Goal: Task Accomplishment & Management: Complete application form

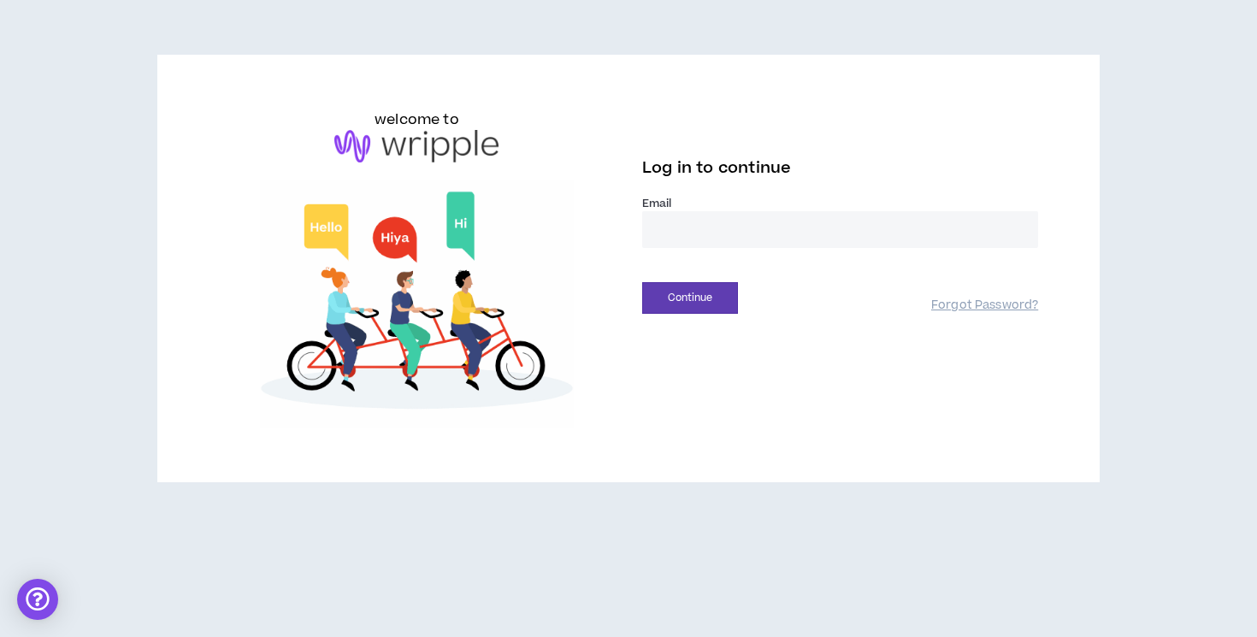
click at [790, 239] on input "email" at bounding box center [840, 229] width 396 height 37
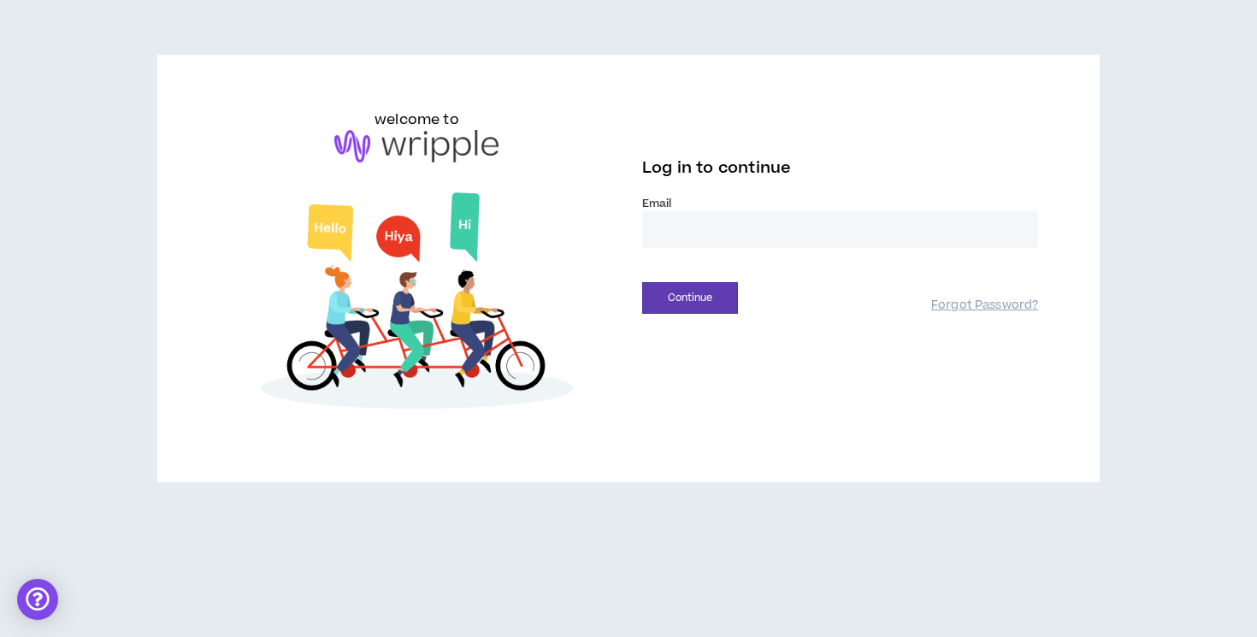
type input "**********"
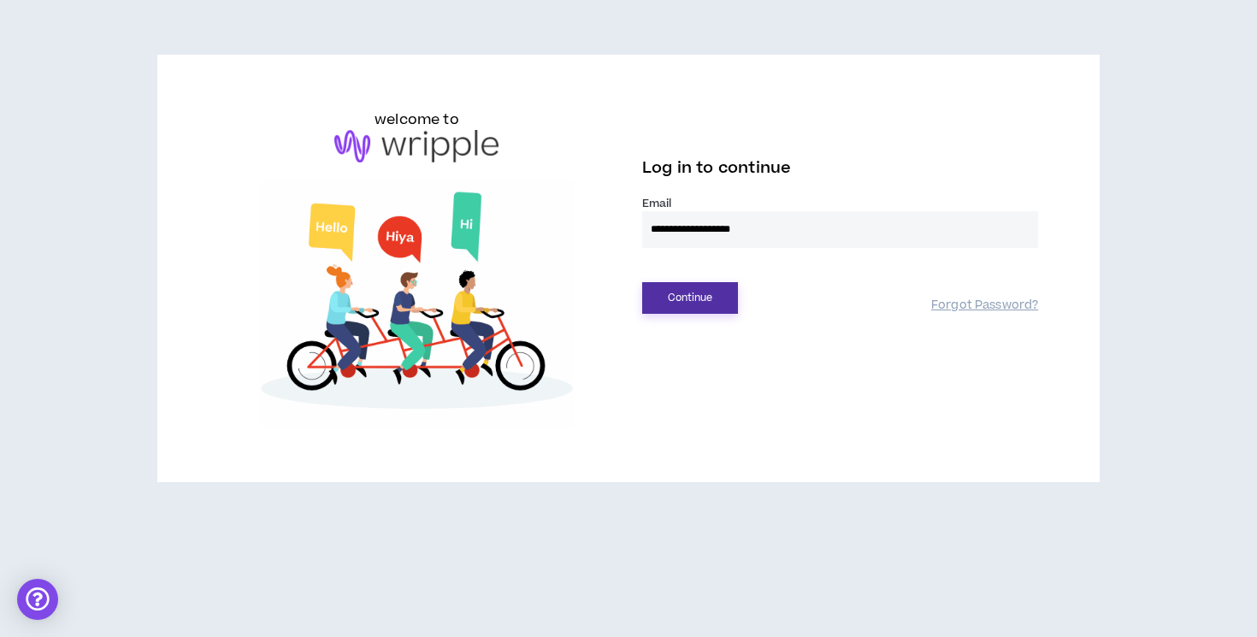
click at [737, 290] on button "Continue" at bounding box center [690, 298] width 96 height 32
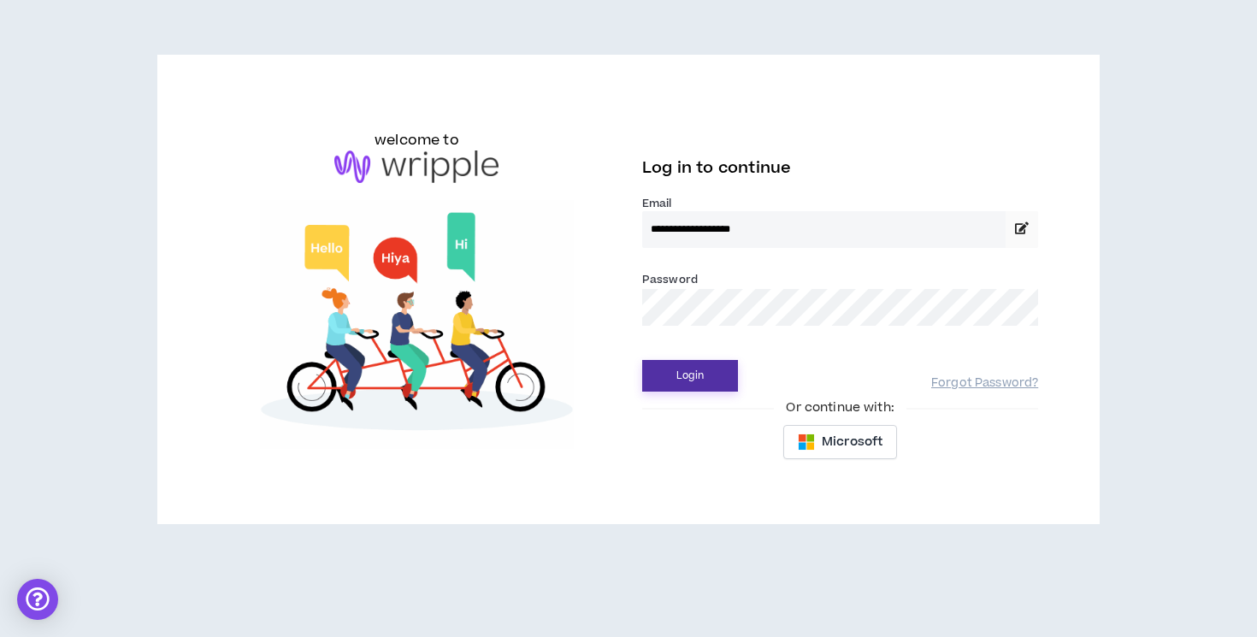
click at [642, 360] on button "Login" at bounding box center [690, 376] width 96 height 32
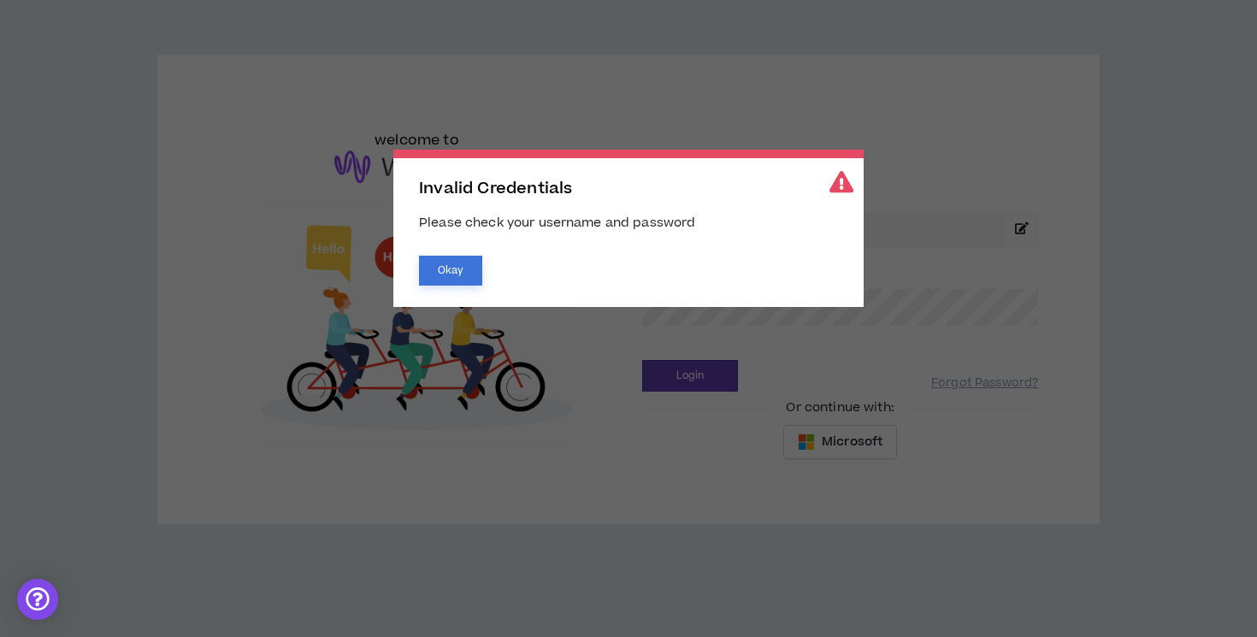
click at [441, 273] on button "Okay" at bounding box center [450, 271] width 63 height 30
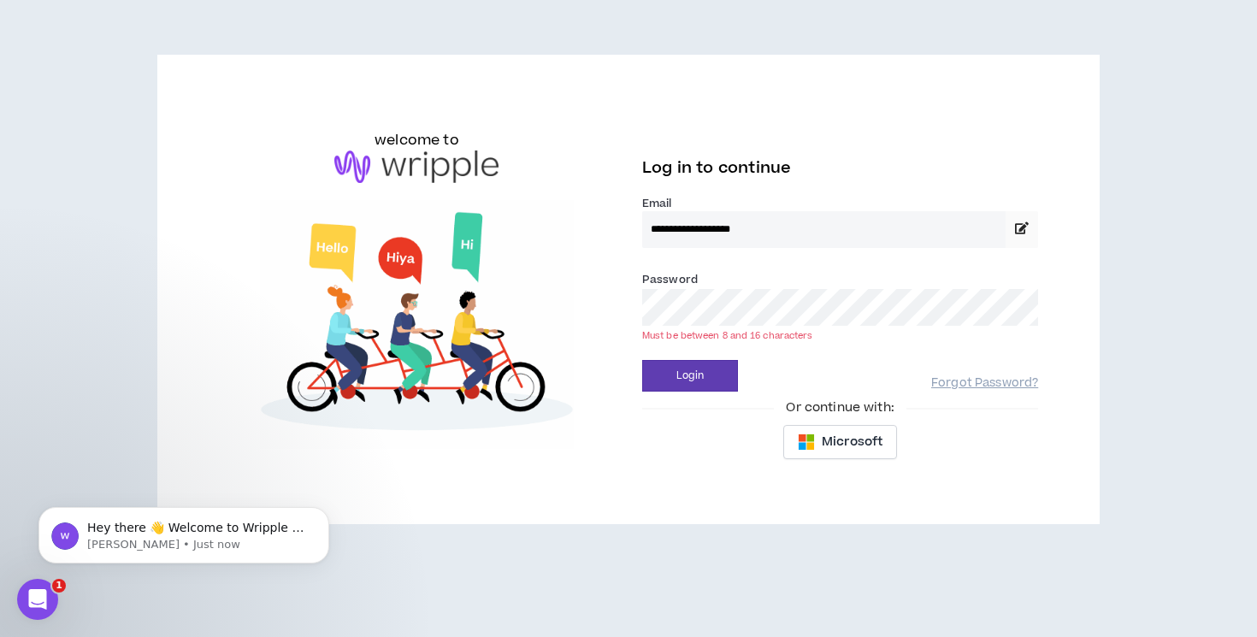
click at [642, 360] on button "Login" at bounding box center [690, 376] width 96 height 32
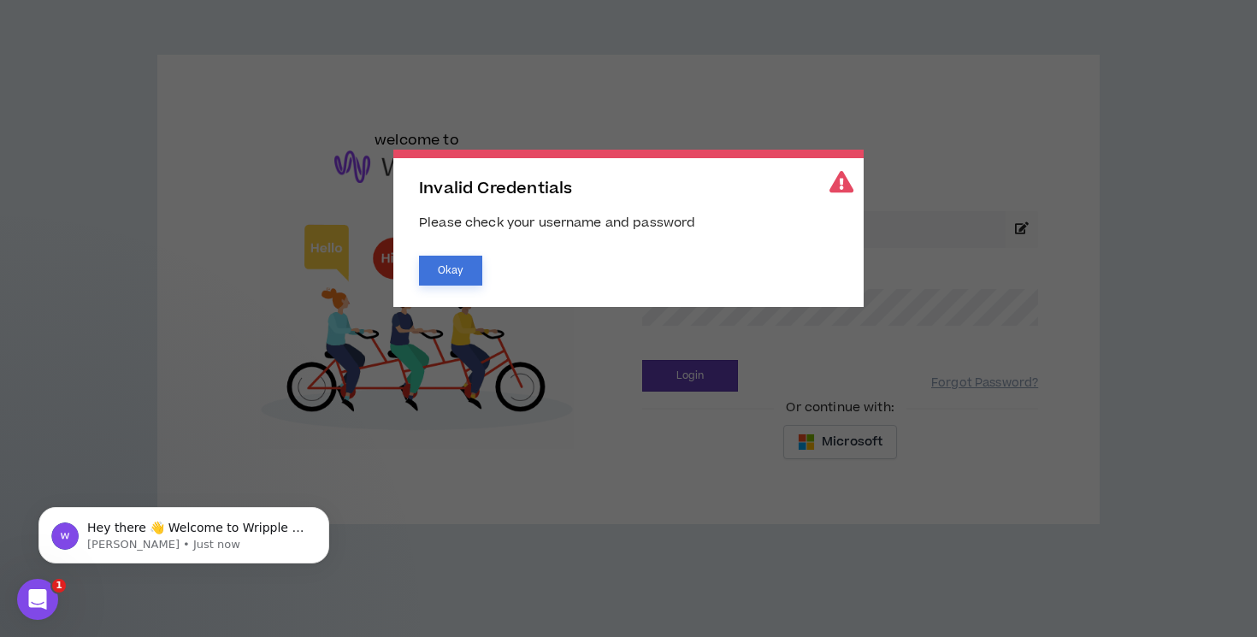
click at [448, 275] on button "Okay" at bounding box center [450, 271] width 63 height 30
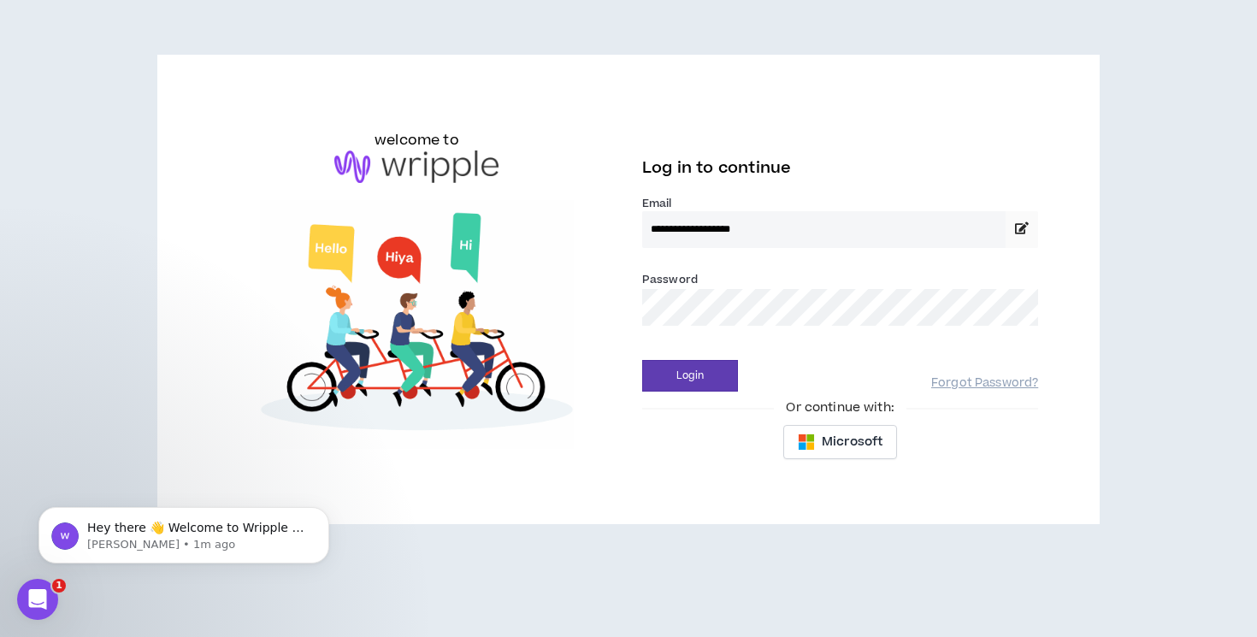
click at [642, 360] on button "Login" at bounding box center [690, 376] width 96 height 32
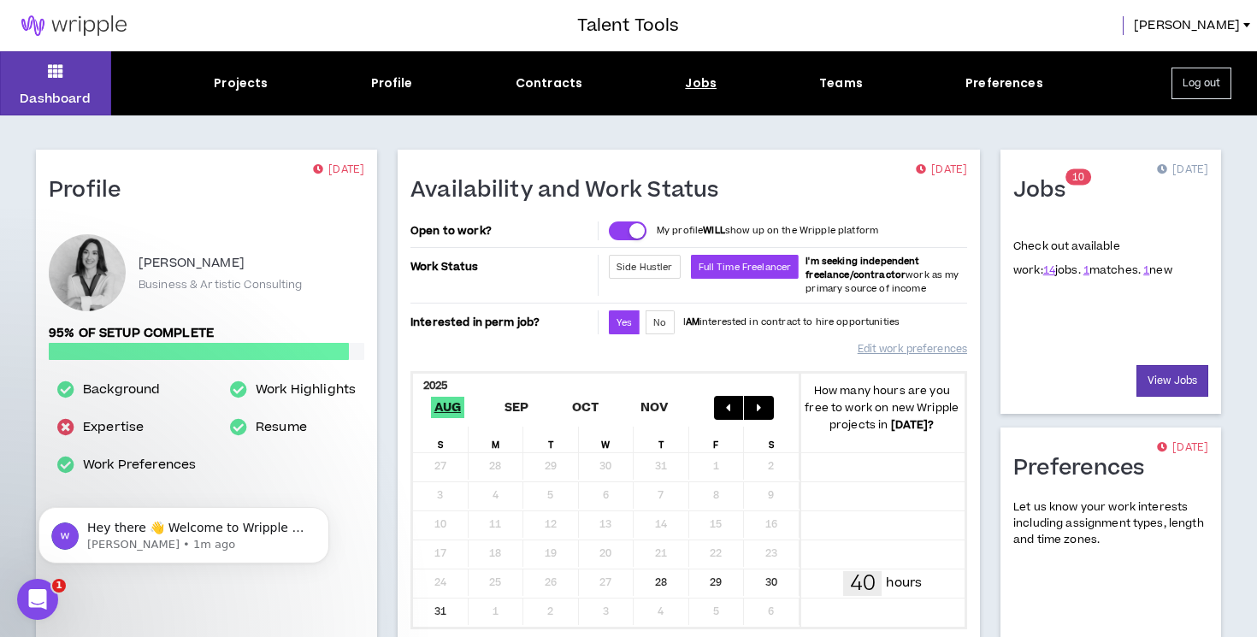
click at [710, 86] on div "Jobs" at bounding box center [701, 83] width 32 height 18
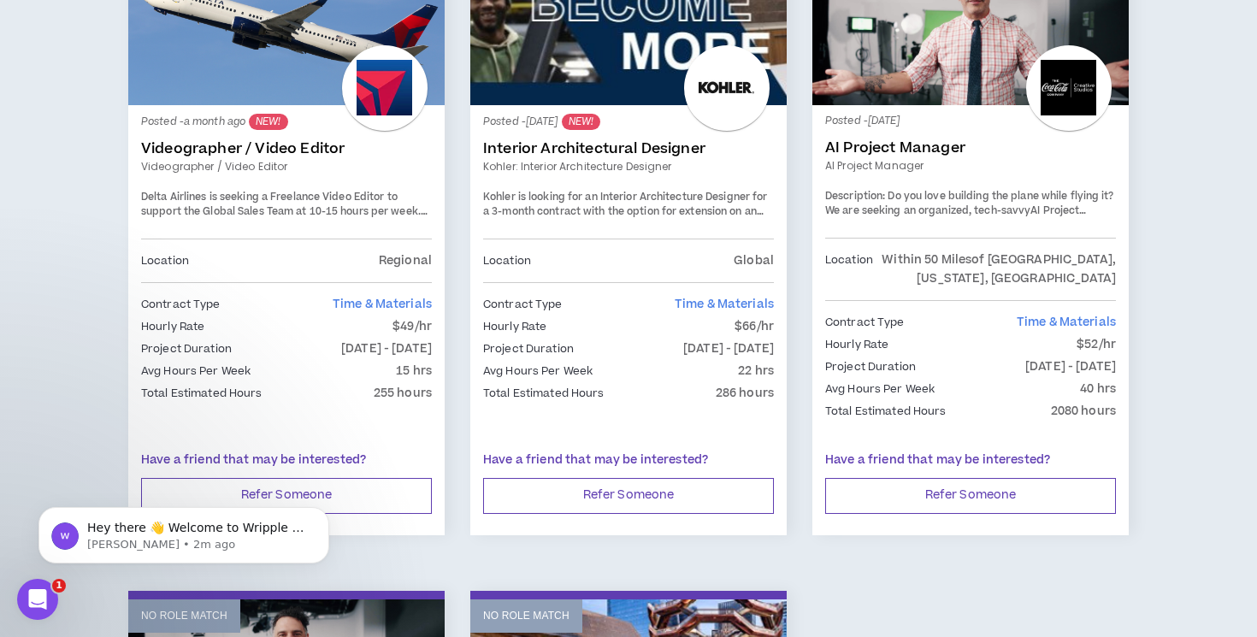
scroll to position [2288, 0]
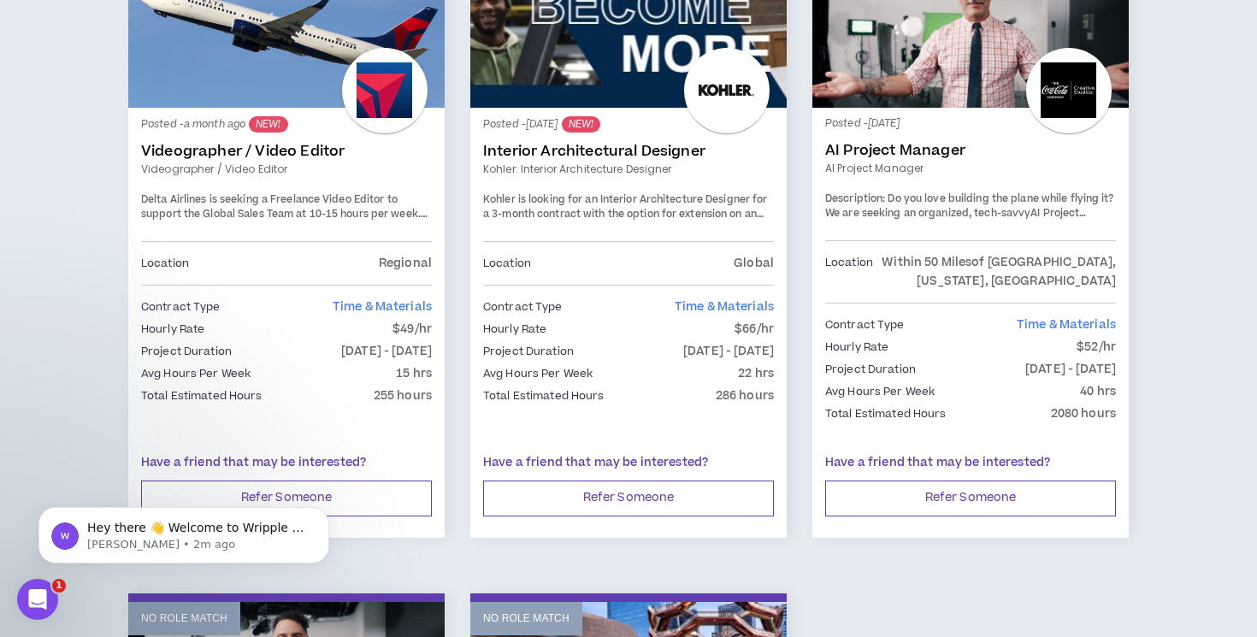
click at [293, 143] on link "Videographer / Video Editor" at bounding box center [286, 151] width 291 height 17
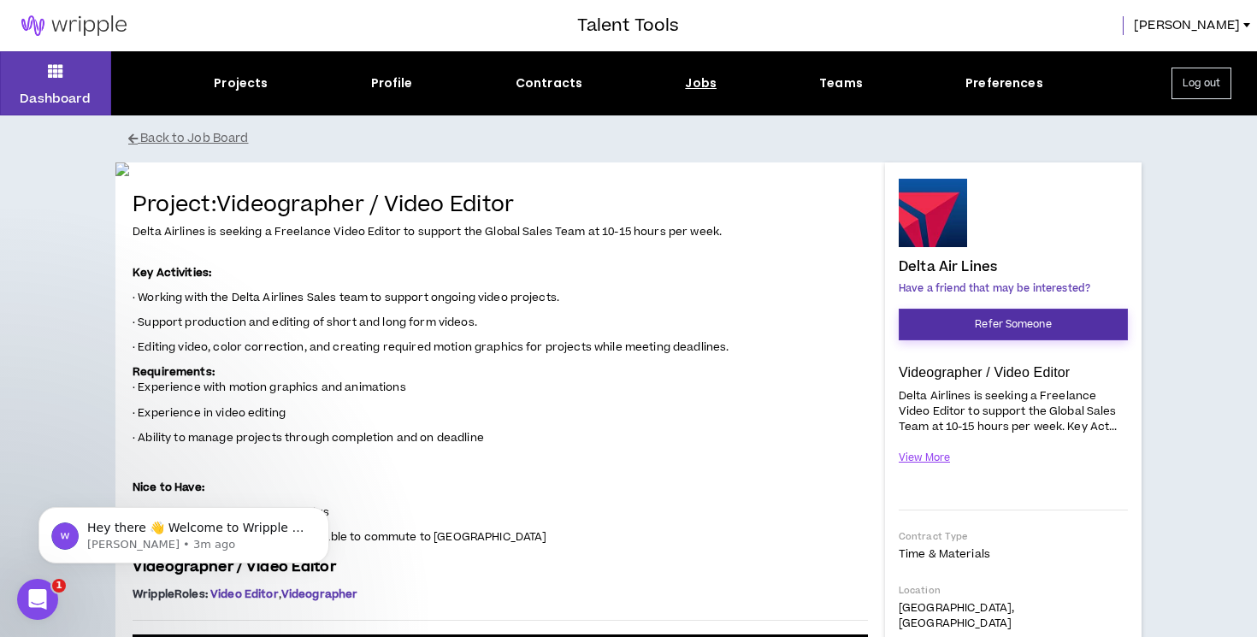
click at [966, 323] on button "Refer Someone" at bounding box center [1013, 325] width 229 height 32
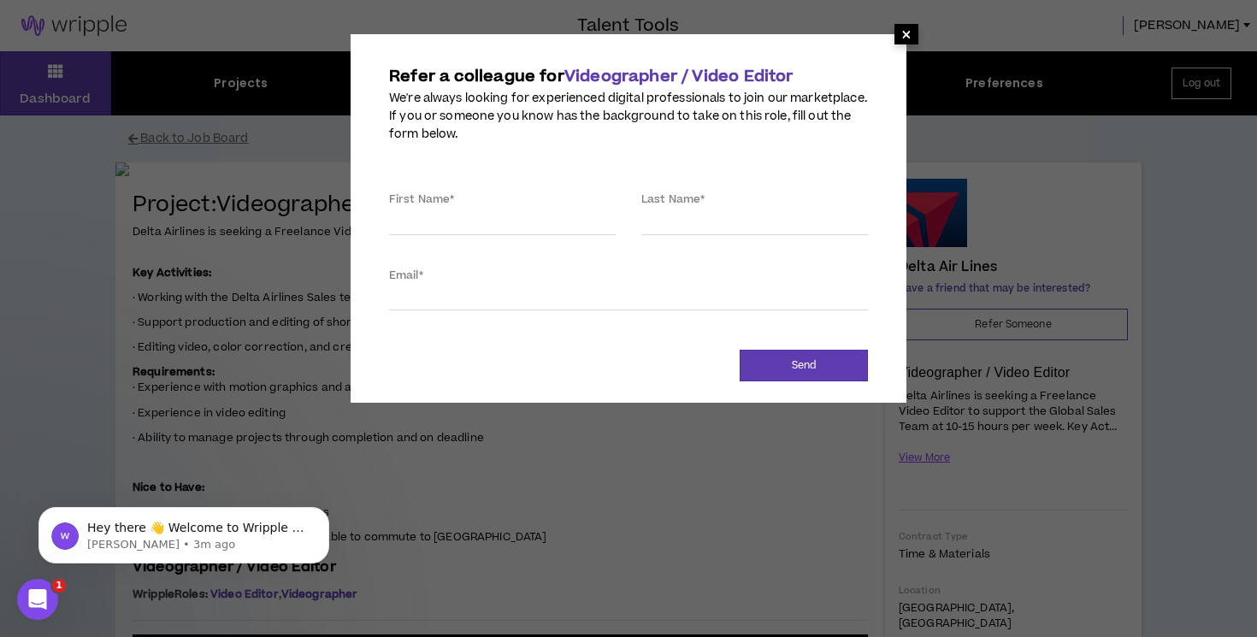
click at [905, 33] on span "×" at bounding box center [907, 34] width 10 height 21
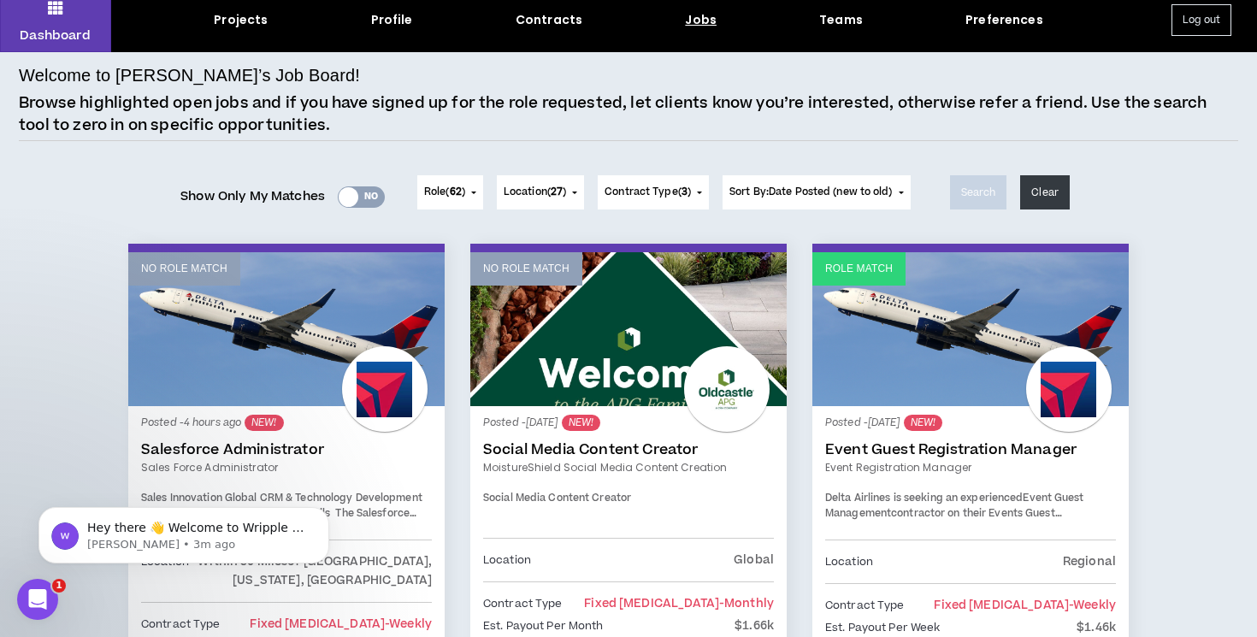
scroll to position [64, 0]
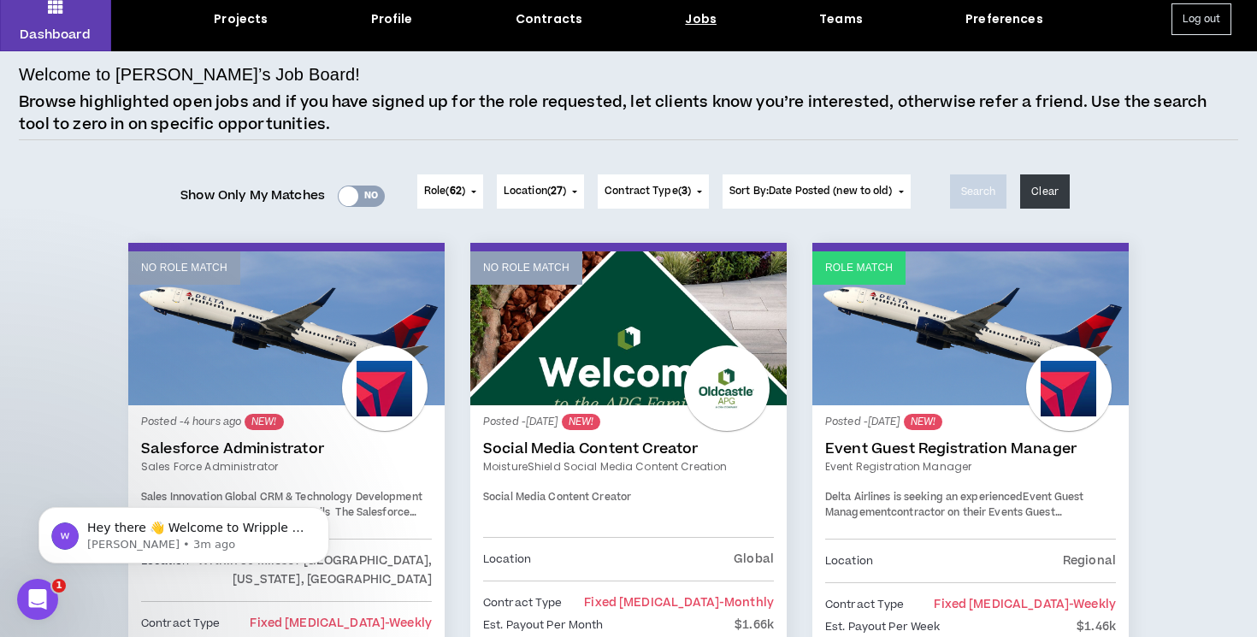
click at [950, 446] on link "Event Guest Registration Manager" at bounding box center [970, 449] width 291 height 17
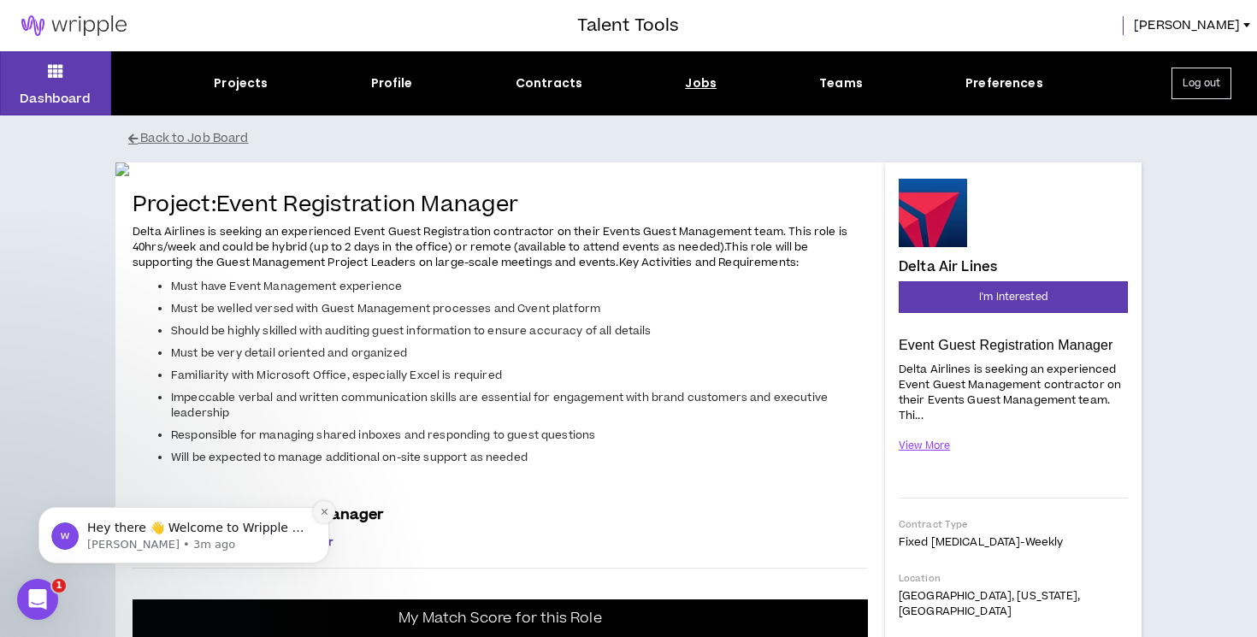
click at [323, 514] on icon "Dismiss notification" at bounding box center [324, 511] width 9 height 9
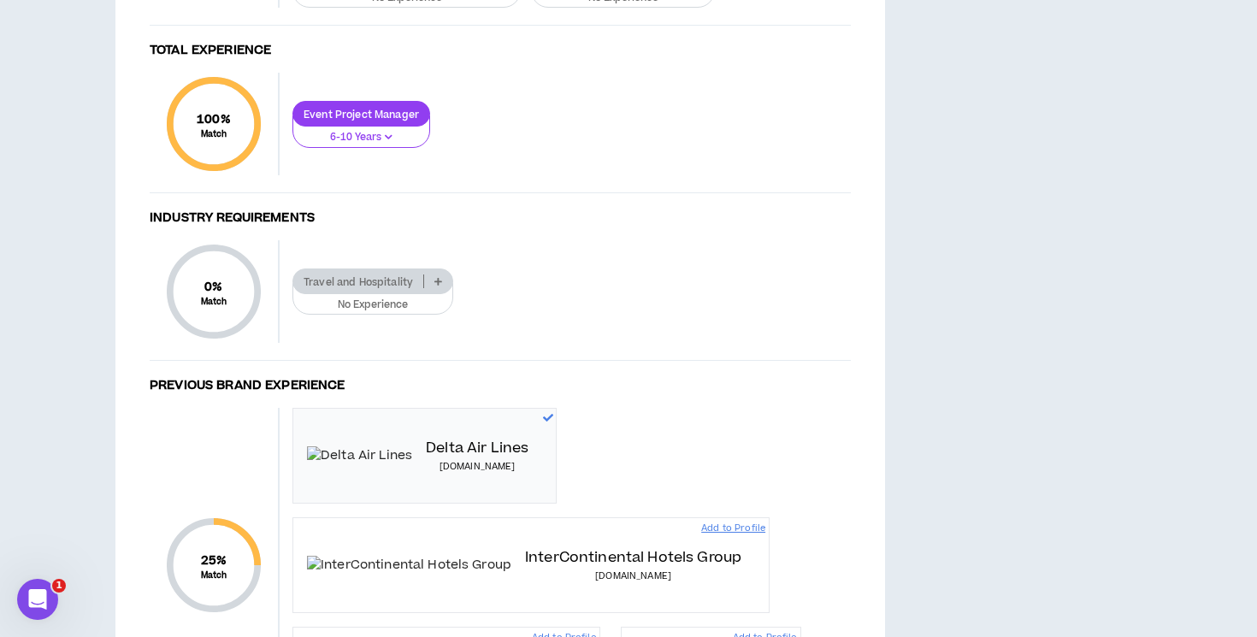
scroll to position [1084, 0]
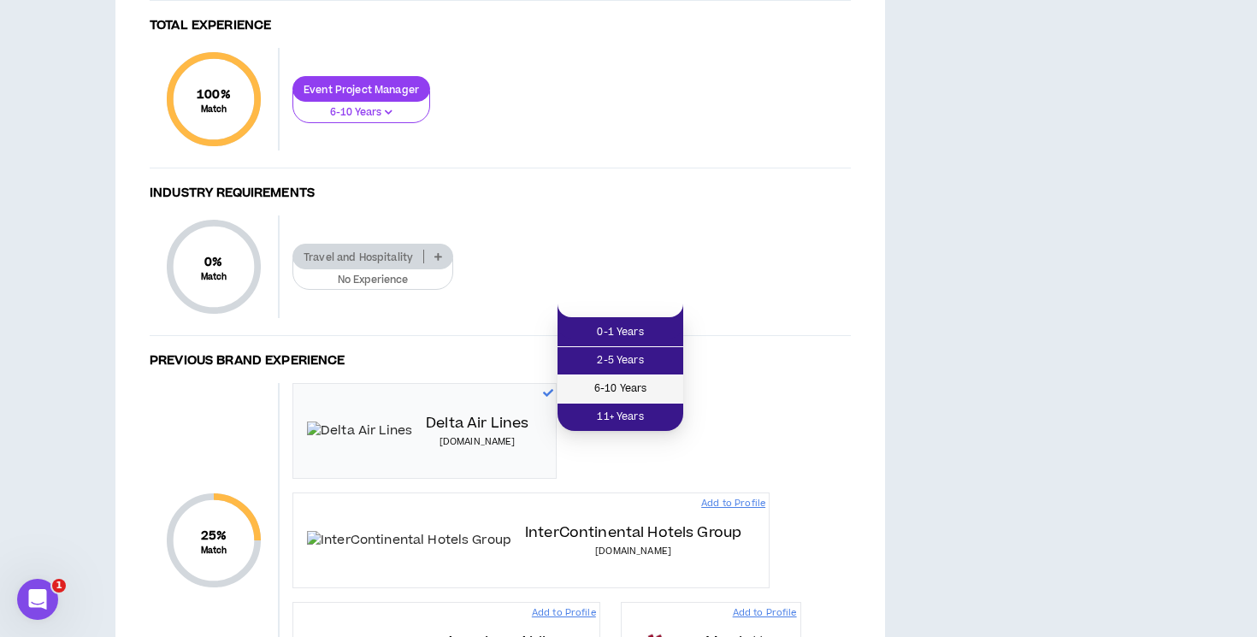
click at [648, 392] on span "6-10 Years" at bounding box center [620, 389] width 105 height 19
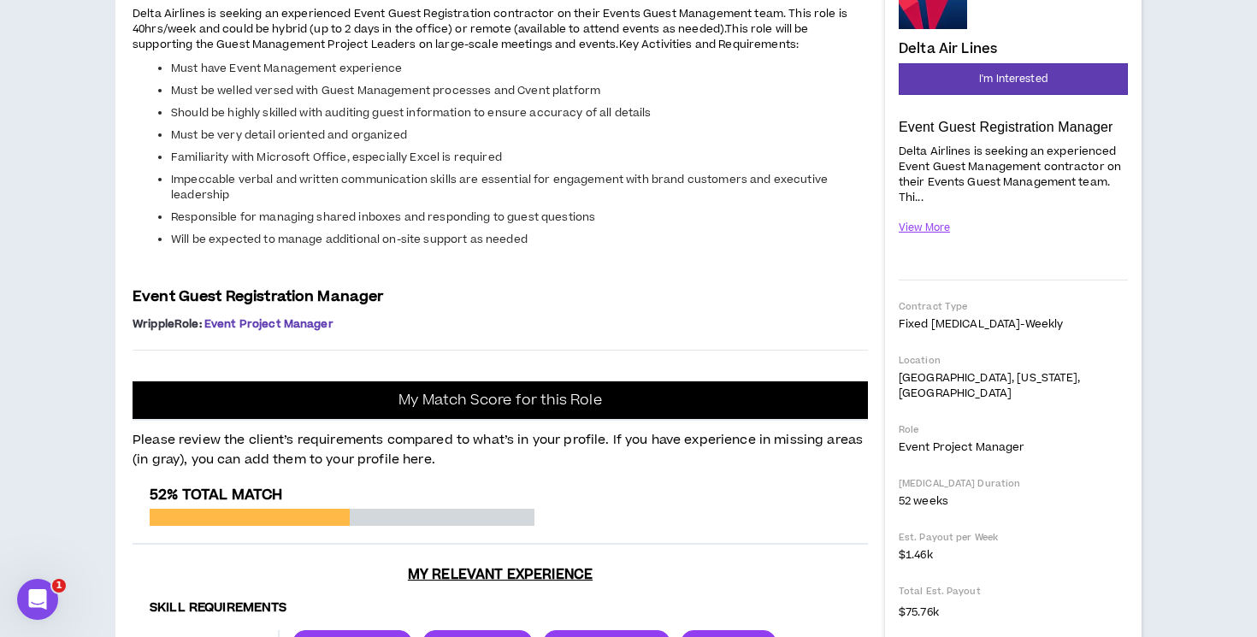
scroll to position [216, 0]
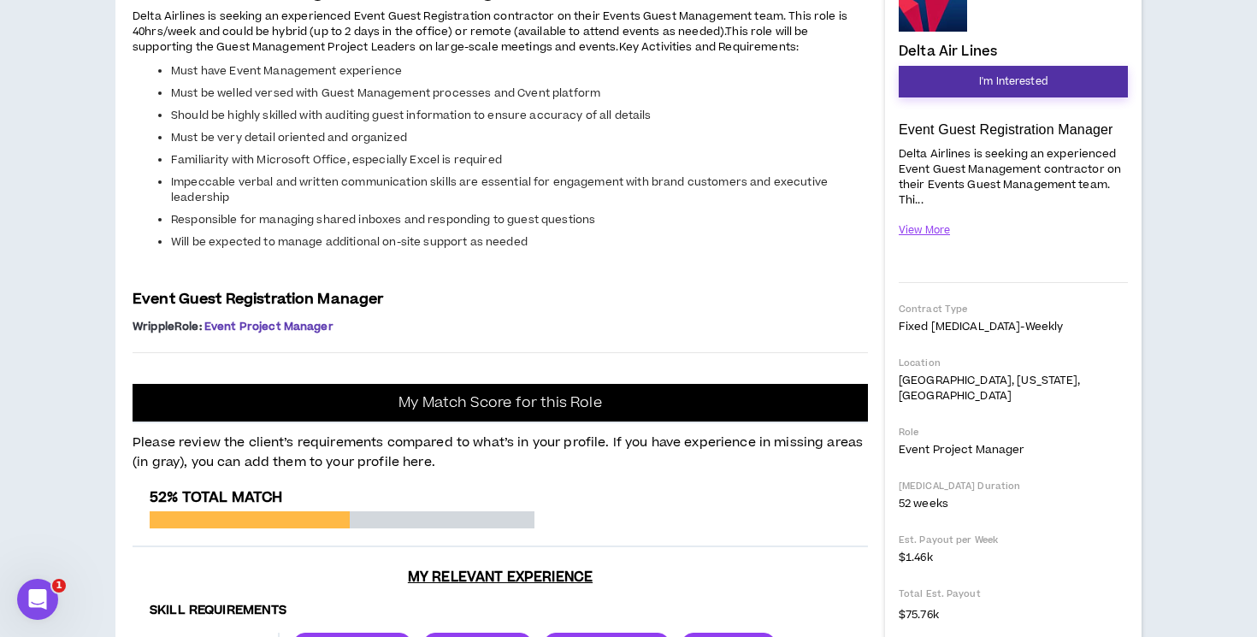
click at [1008, 84] on span "I'm Interested" at bounding box center [1013, 82] width 68 height 16
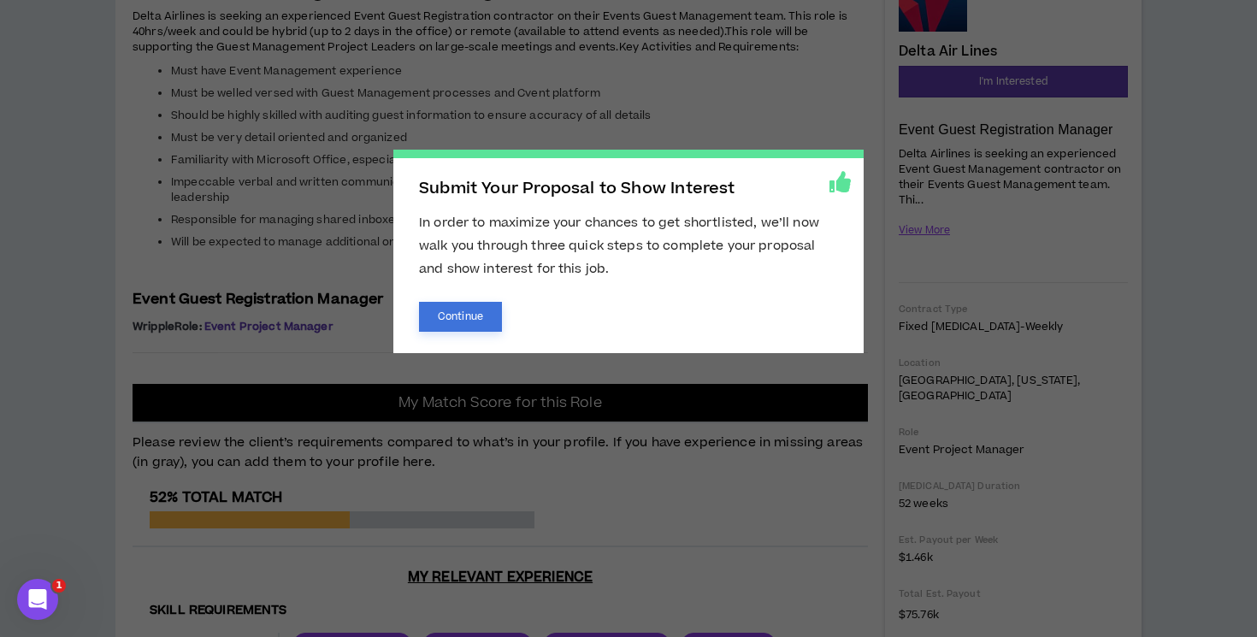
click at [446, 312] on button "Continue" at bounding box center [460, 317] width 83 height 30
